Goal: Transaction & Acquisition: Purchase product/service

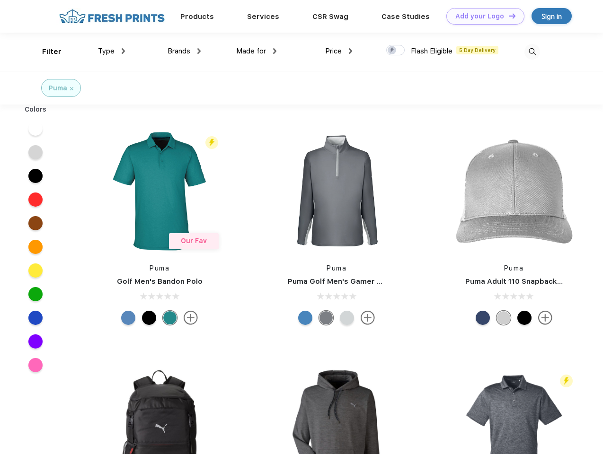
click at [482, 16] on link "Add your Logo Design Tool" at bounding box center [485, 16] width 78 height 17
click at [0, 0] on div "Design Tool" at bounding box center [0, 0] width 0 height 0
click at [508, 16] on link "Add your Logo Design Tool" at bounding box center [485, 16] width 78 height 17
click at [45, 52] on div "Filter" at bounding box center [51, 51] width 19 height 11
click at [112, 51] on span "Type" at bounding box center [106, 51] width 17 height 9
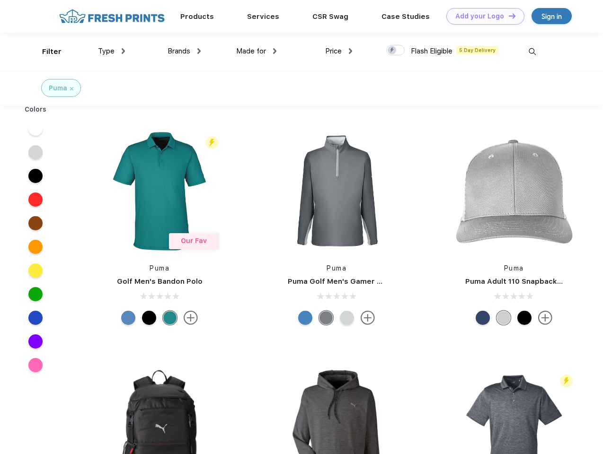
click at [184, 51] on span "Brands" at bounding box center [178, 51] width 23 height 9
click at [256, 51] on span "Made for" at bounding box center [251, 51] width 30 height 9
click at [339, 51] on span "Price" at bounding box center [333, 51] width 17 height 9
click at [396, 51] on div at bounding box center [395, 50] width 18 height 10
click at [392, 51] on input "checkbox" at bounding box center [389, 47] width 6 height 6
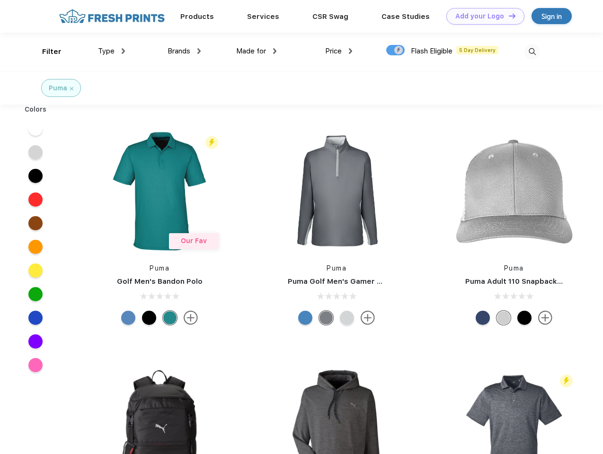
click at [532, 52] on img at bounding box center [532, 52] width 16 height 16
